Goal: Information Seeking & Learning: Learn about a topic

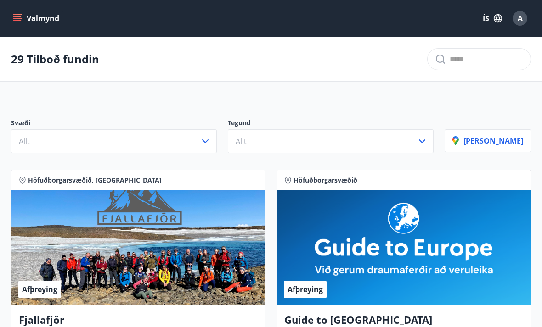
click at [20, 21] on icon "menu" at bounding box center [17, 20] width 8 height 1
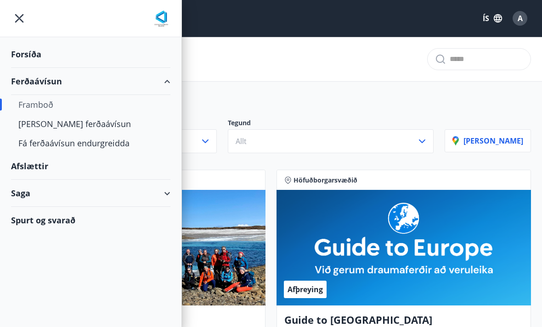
click at [46, 195] on div "Saga" at bounding box center [90, 193] width 159 height 27
click at [58, 221] on div "Ferðaávísun" at bounding box center [90, 216] width 145 height 19
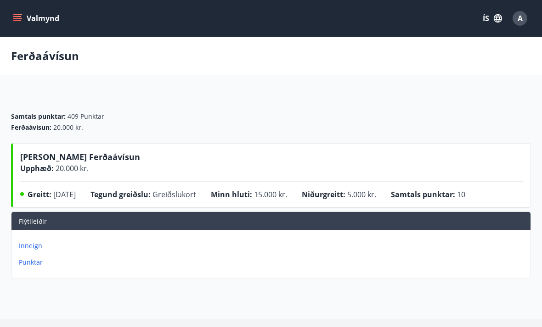
click at [34, 244] on p "Inneign" at bounding box center [273, 245] width 508 height 9
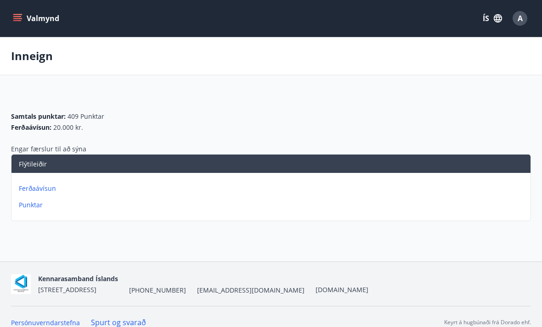
click at [17, 16] on icon "menu" at bounding box center [17, 18] width 9 height 9
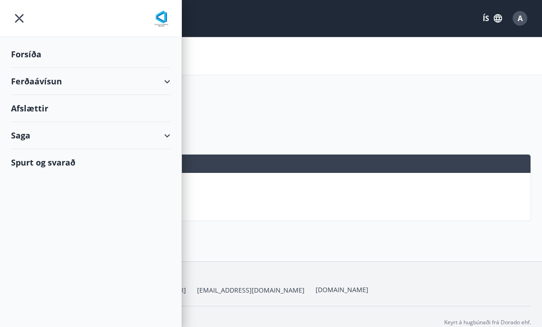
click at [47, 79] on div "Ferðaávísun" at bounding box center [90, 81] width 159 height 27
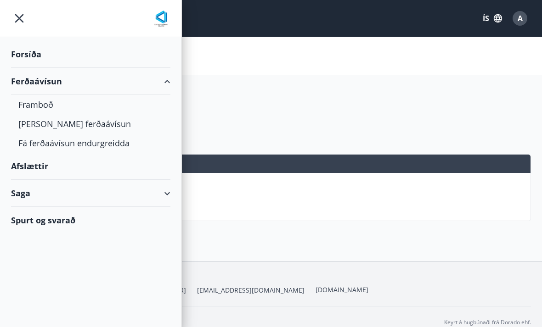
click at [49, 105] on div "Framboð" at bounding box center [90, 104] width 145 height 19
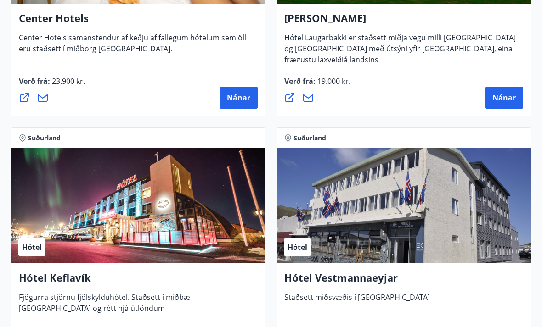
scroll to position [3158, 0]
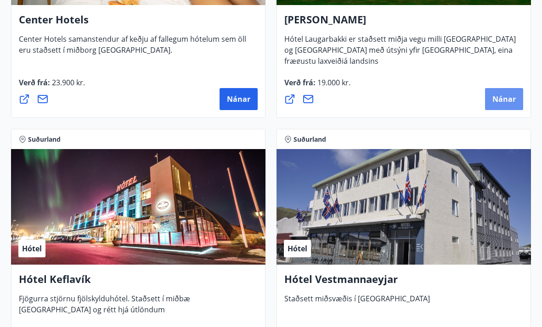
click at [507, 104] on span "Nánar" at bounding box center [503, 99] width 23 height 10
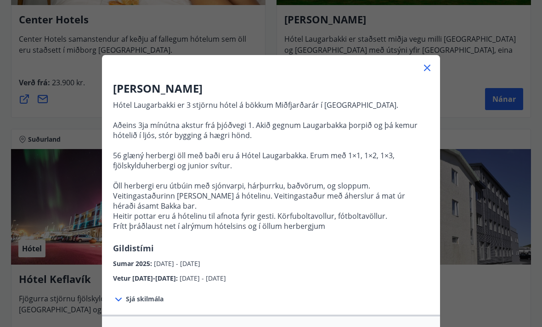
scroll to position [0, 0]
